Goal: Task Accomplishment & Management: Use online tool/utility

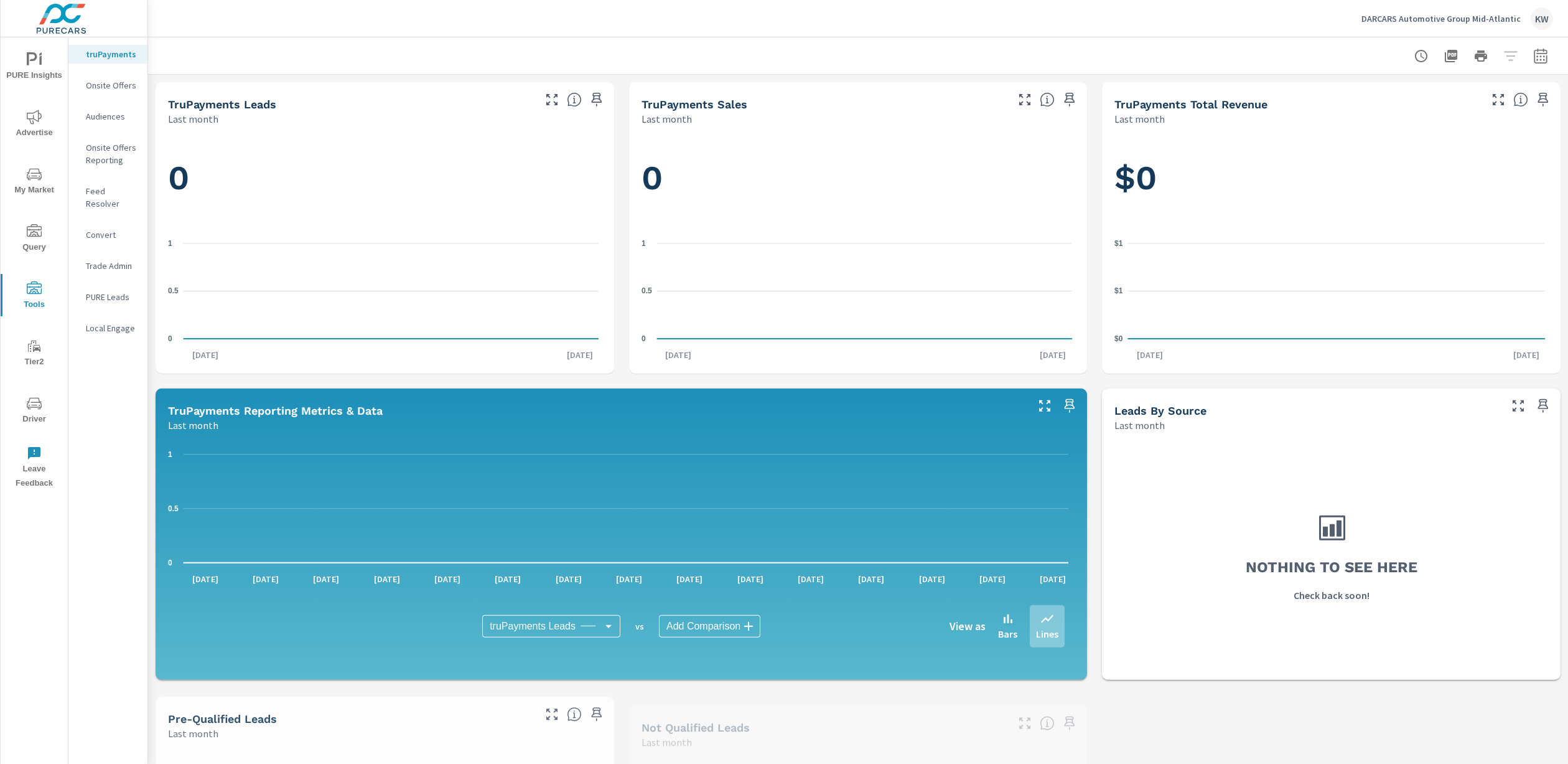
click at [115, 191] on p "Feed Resolver" at bounding box center [111, 197] width 52 height 25
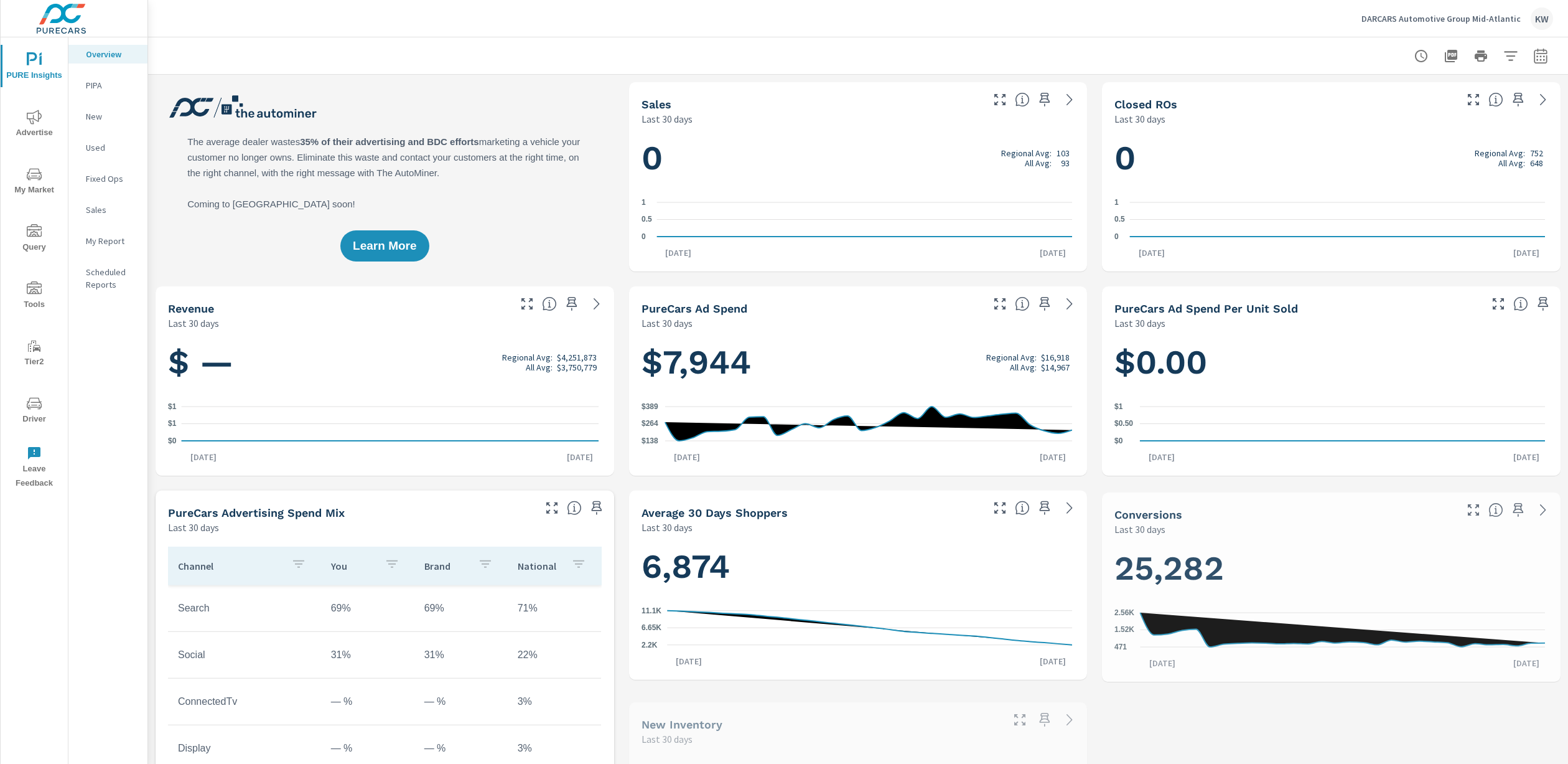
click at [36, 302] on span "Tools" at bounding box center [34, 296] width 60 height 30
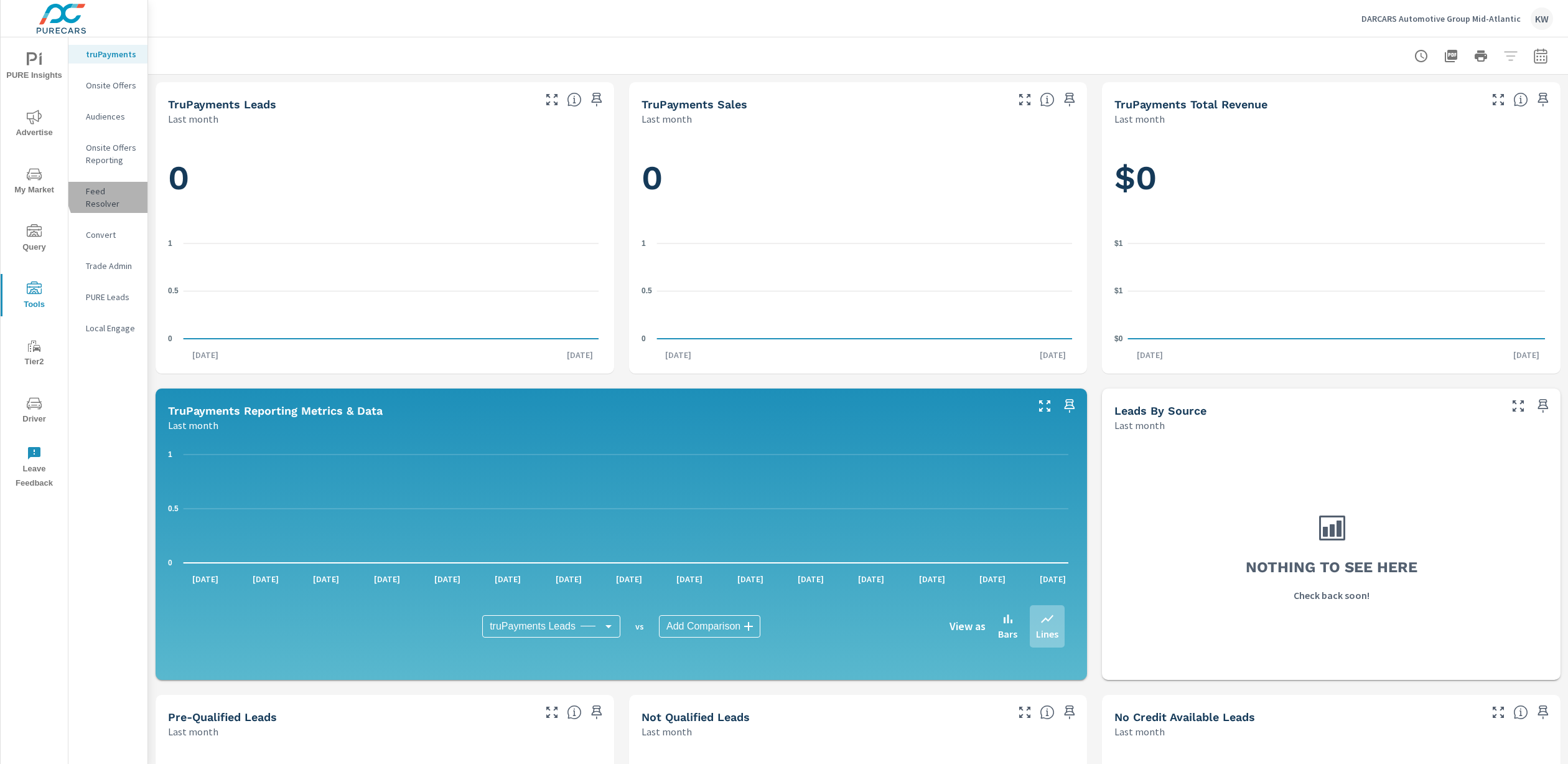
click at [120, 192] on p "Feed Resolver" at bounding box center [111, 197] width 52 height 25
